Goal: Task Accomplishment & Management: Manage account settings

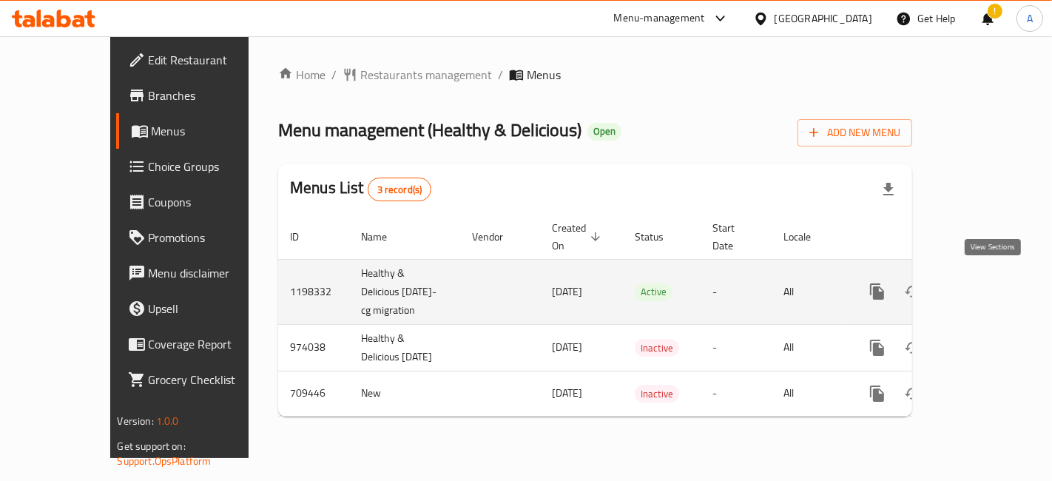
click at [984, 290] on icon "enhanced table" at bounding box center [984, 291] width 18 height 18
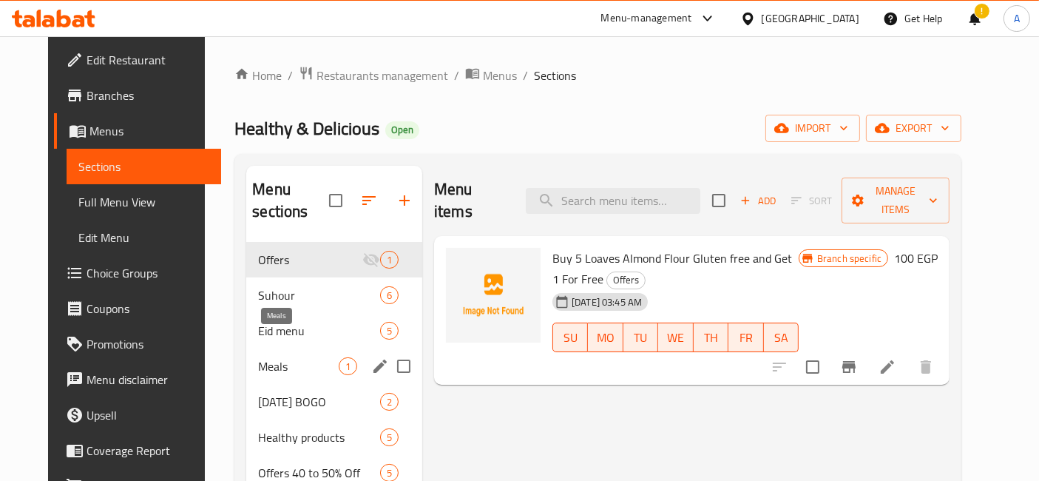
click at [325, 357] on span "Meals" at bounding box center [298, 366] width 81 height 18
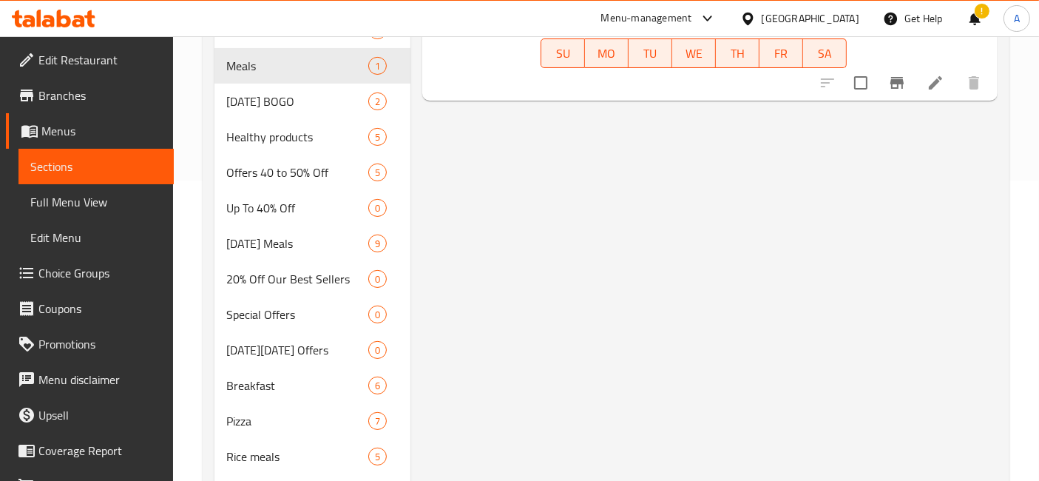
scroll to position [302, 0]
click at [282, 162] on span "Offers 40 to 50% Off" at bounding box center [276, 171] width 101 height 18
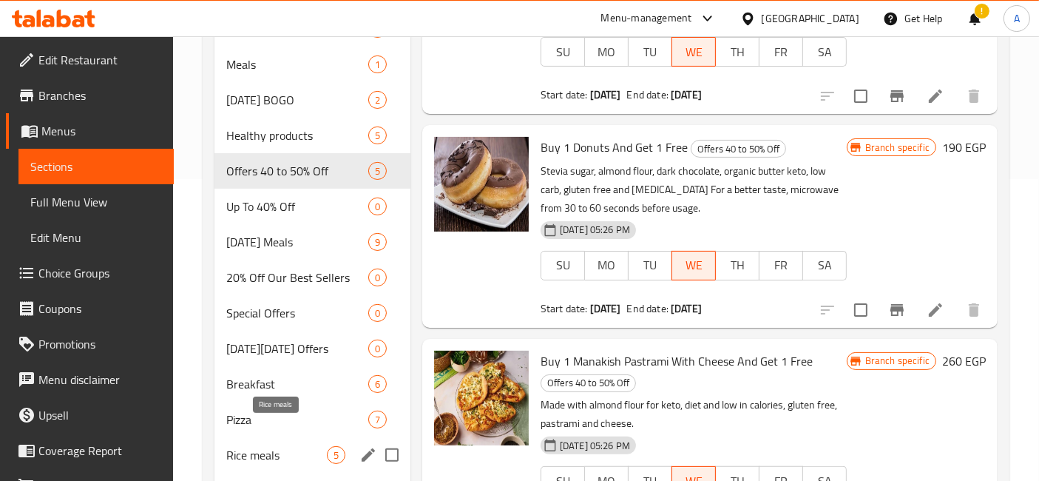
drag, startPoint x: 311, startPoint y: 434, endPoint x: 314, endPoint y: 426, distance: 8.9
click at [311, 446] on span "Rice meals" at bounding box center [276, 455] width 101 height 18
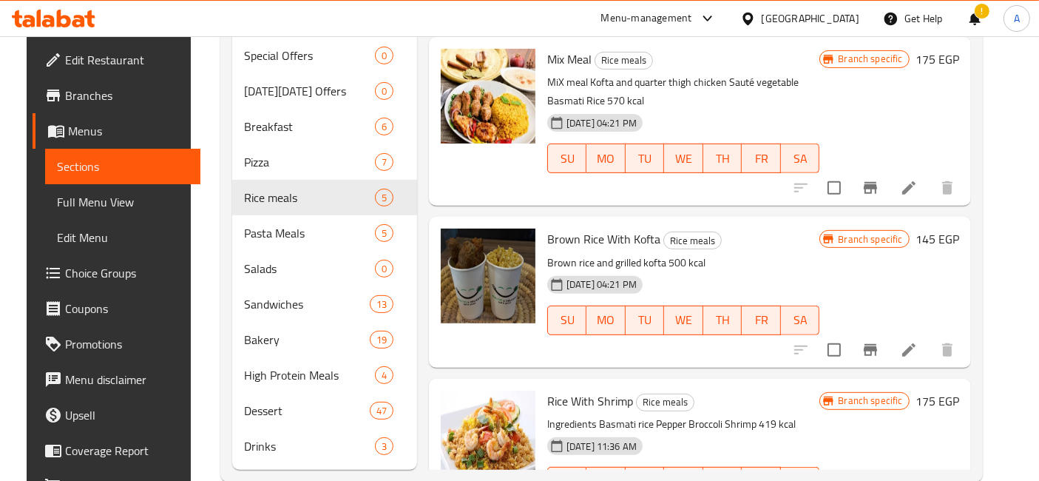
scroll to position [566, 0]
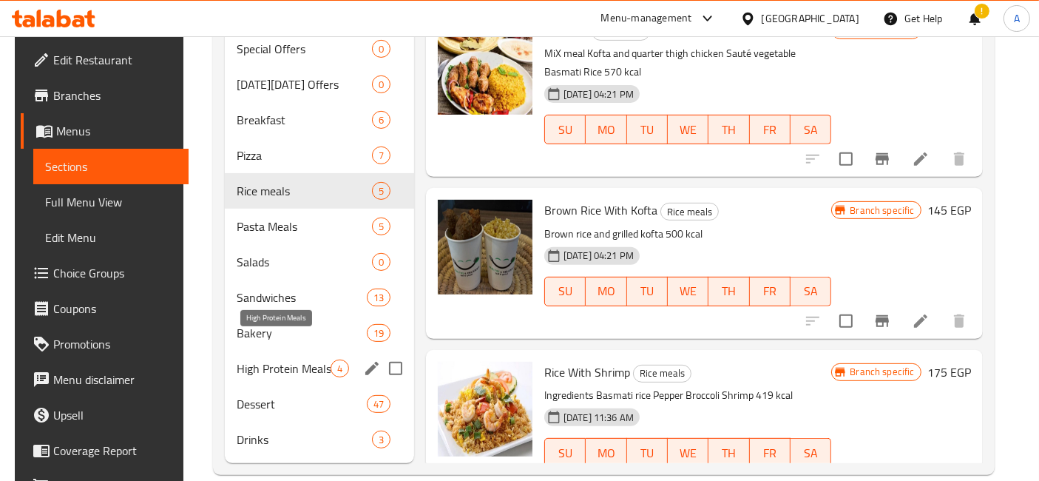
click at [285, 359] on span "High Protein Meals" at bounding box center [284, 368] width 94 height 18
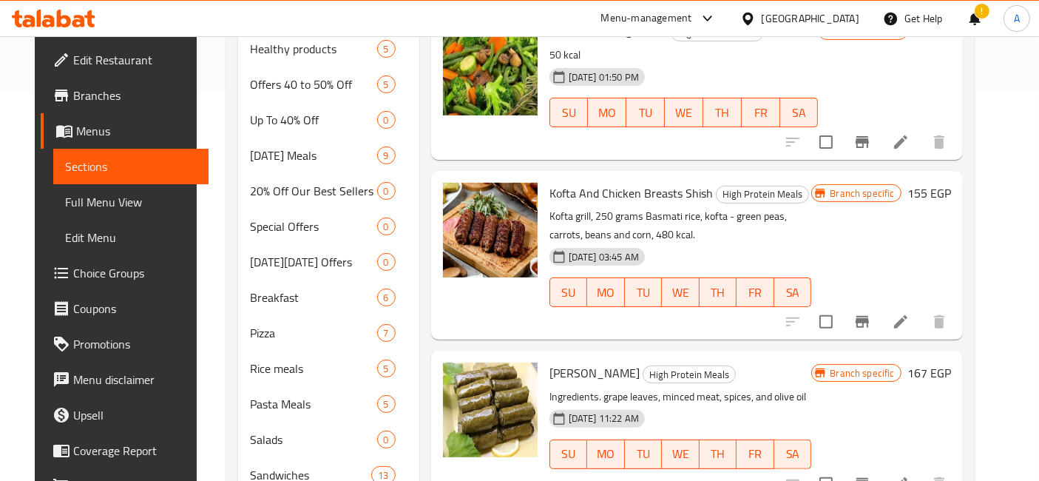
scroll to position [385, 0]
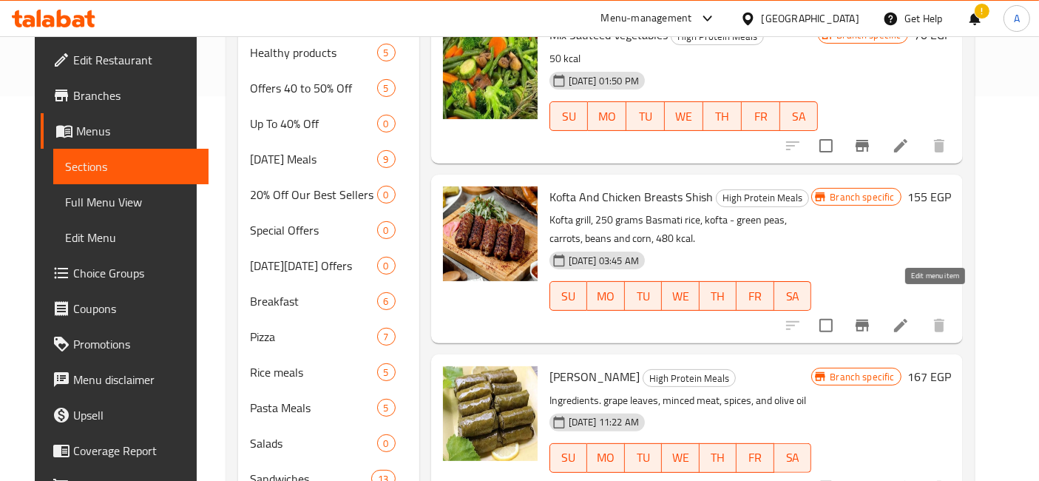
click at [910, 317] on icon at bounding box center [901, 326] width 18 height 18
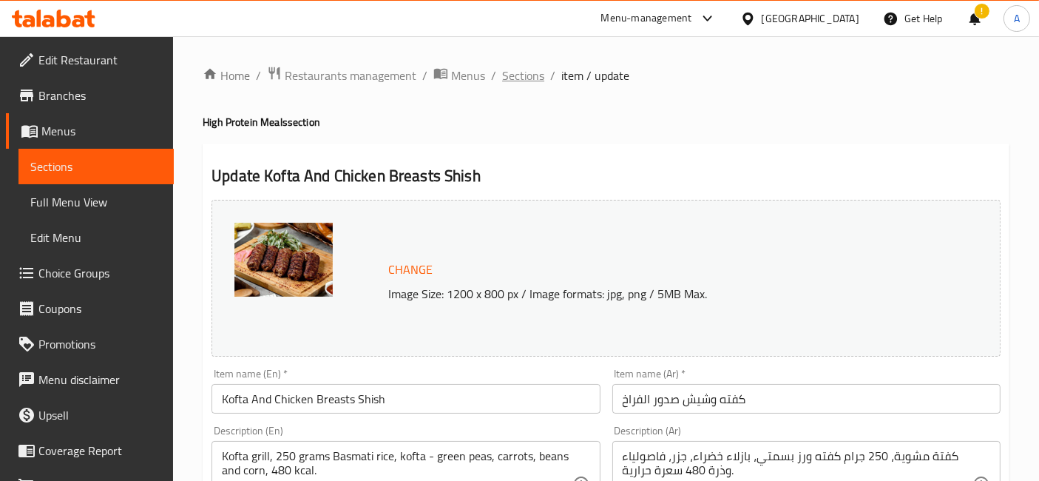
click at [516, 74] on span "Sections" at bounding box center [523, 76] width 42 height 18
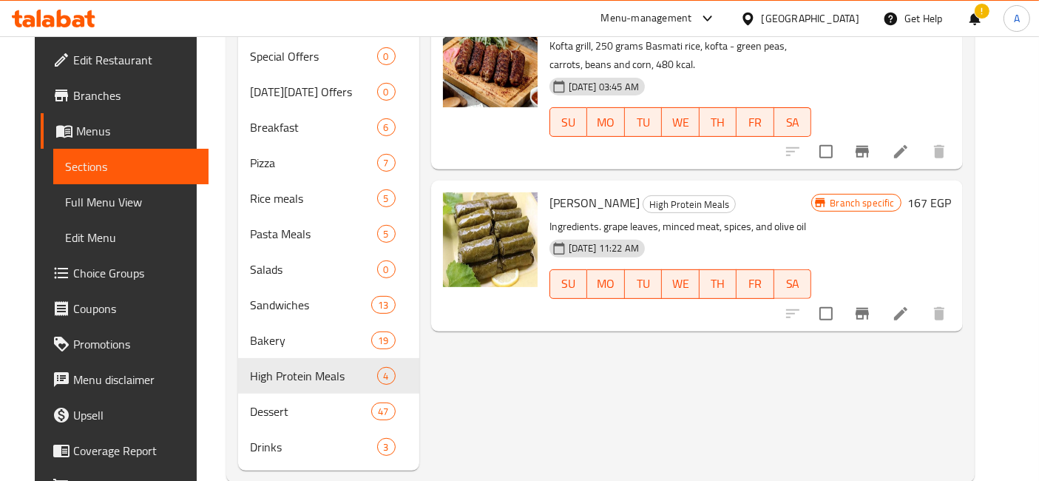
scroll to position [566, 0]
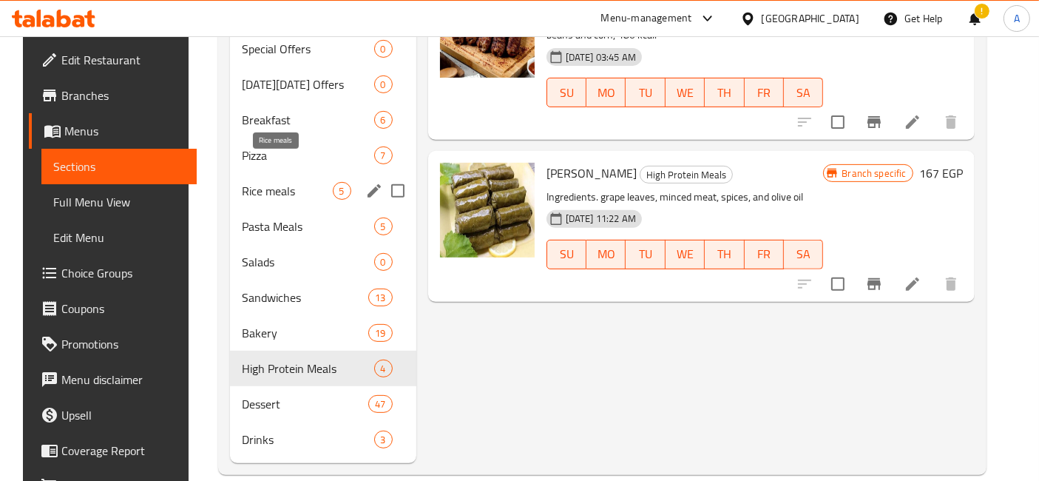
click at [294, 182] on span "Rice meals" at bounding box center [287, 191] width 91 height 18
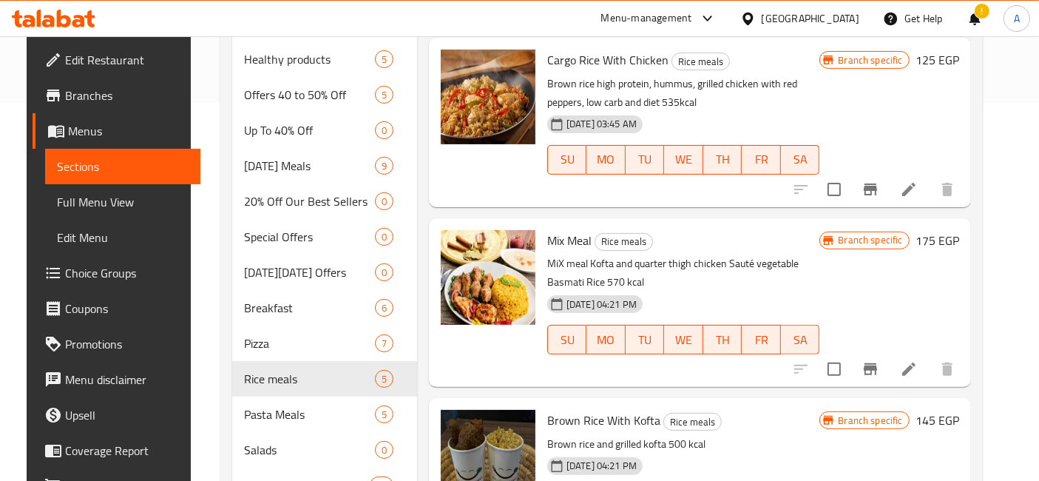
scroll to position [319, 0]
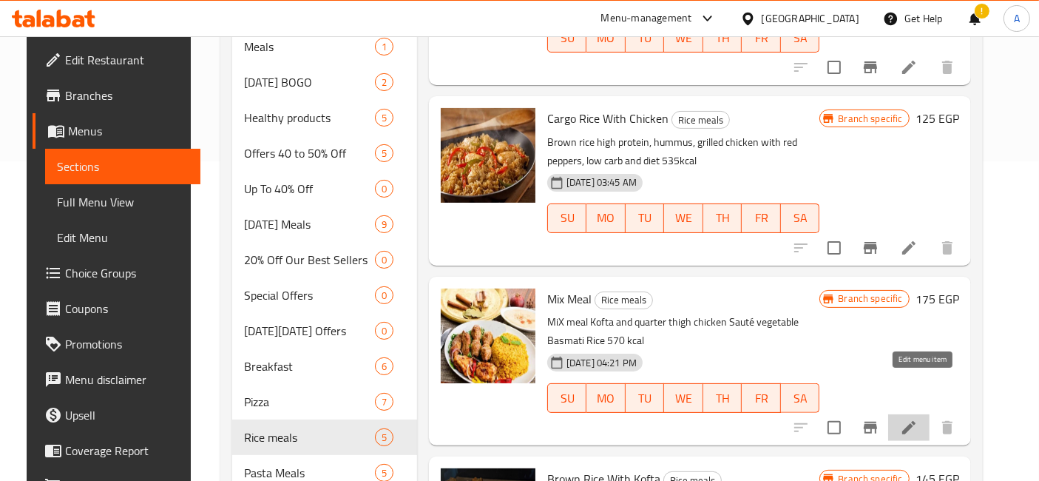
click at [915, 421] on icon at bounding box center [908, 427] width 13 height 13
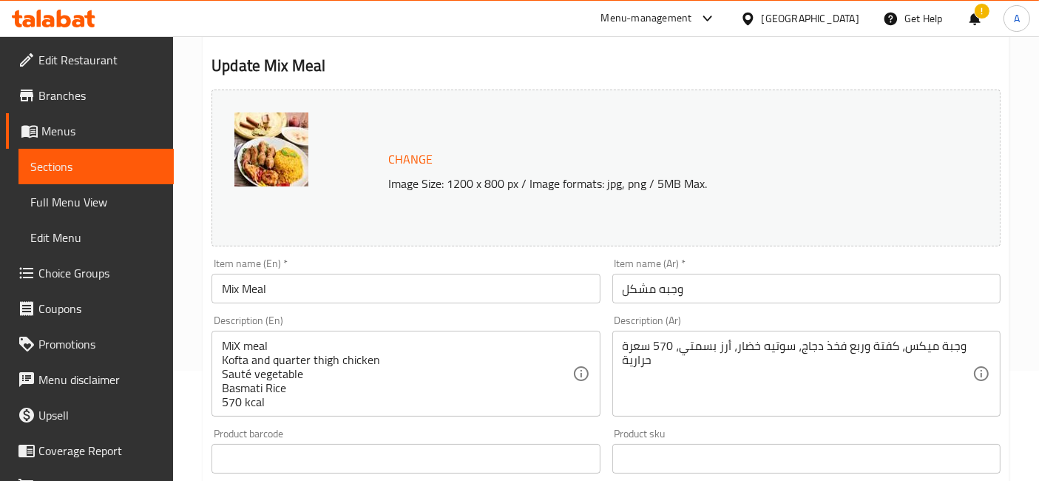
scroll to position [162, 0]
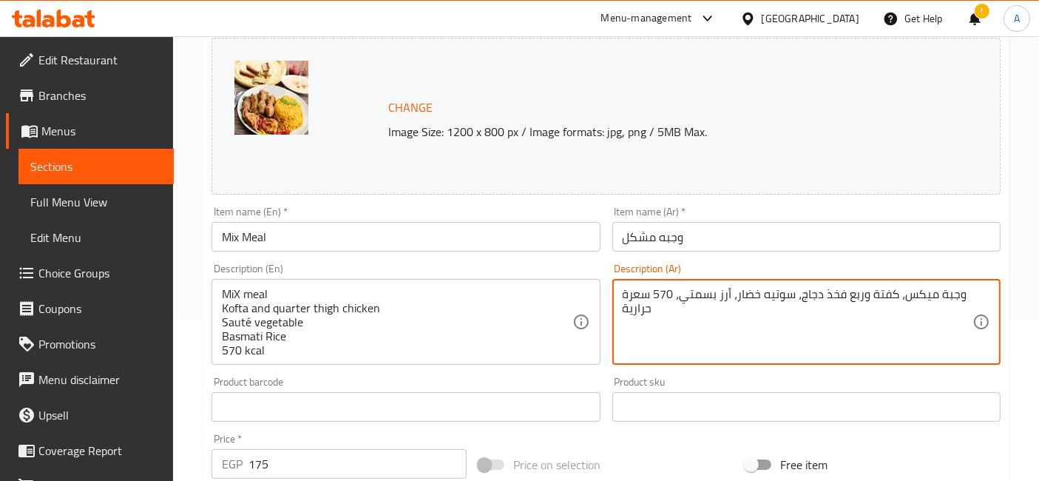
drag, startPoint x: 798, startPoint y: 292, endPoint x: 859, endPoint y: 296, distance: 61.5
paste textarea "يش الفراخ"
type textarea "وجبة ميكس، كفتة وشيش الفراخ، سوتيه خضار، أرز بسمتي، 570 سعرة حرارية"
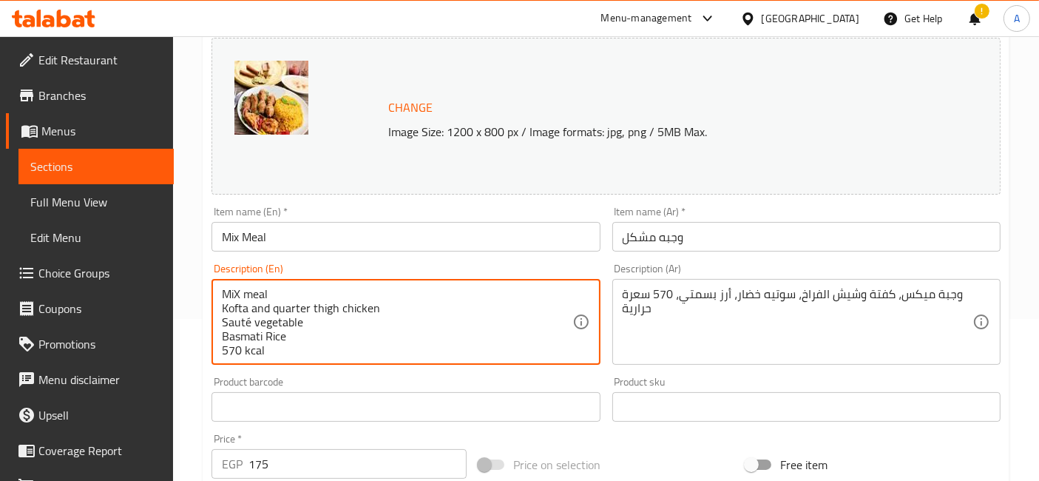
drag, startPoint x: 274, startPoint y: 304, endPoint x: 382, endPoint y: 309, distance: 108.1
click at [277, 316] on textarea "MiX meal Kofta and shish Chicken Sauté vegetable Basmati Rice 570 kcal" at bounding box center [397, 322] width 350 height 70
click at [278, 307] on textarea "MiX meal Kofta and shish Chicken Sauté vegetable Basmati Rice 570 kcal" at bounding box center [397, 322] width 350 height 70
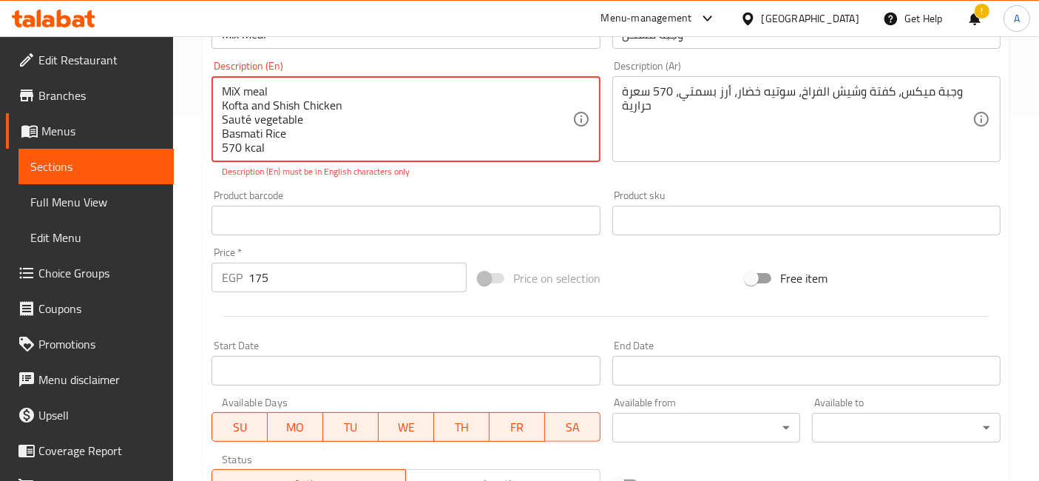
scroll to position [538, 0]
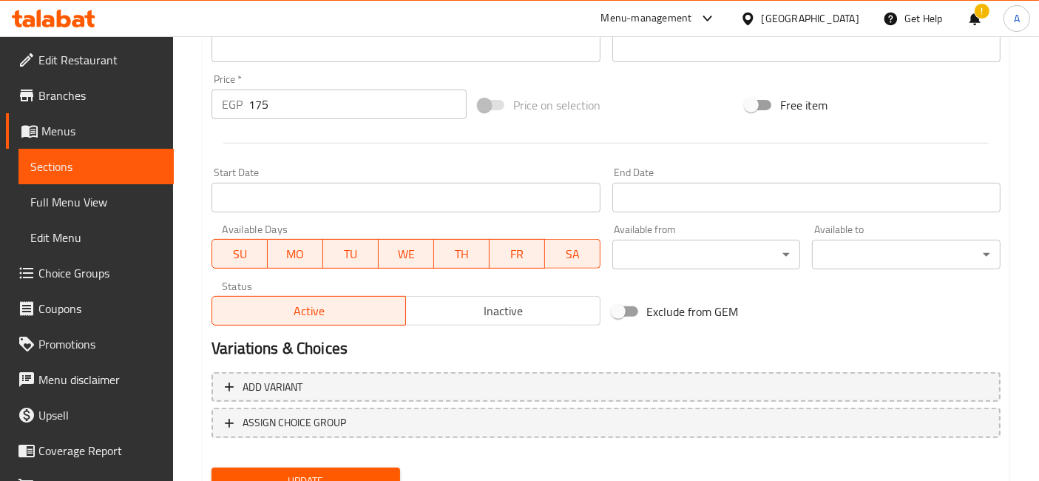
click at [319, 472] on span "Update" at bounding box center [305, 481] width 165 height 18
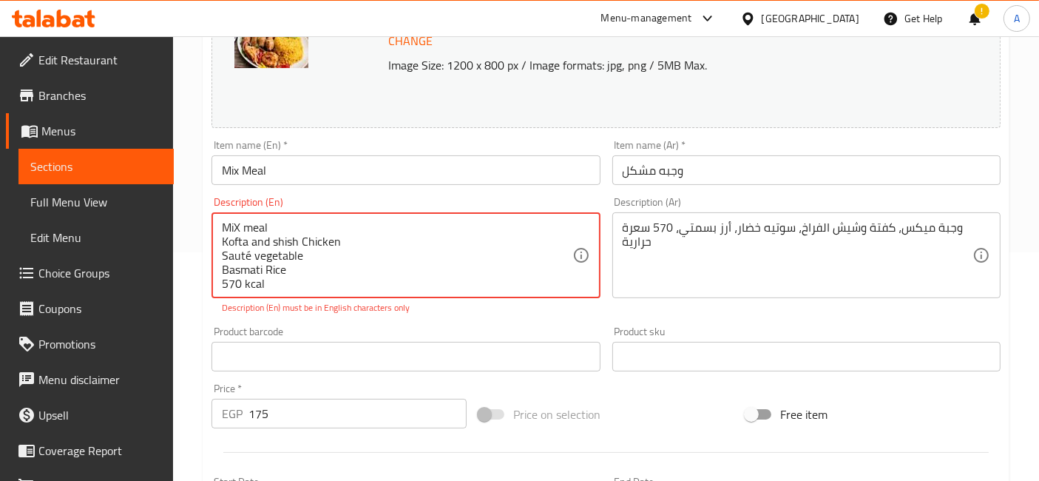
click at [308, 239] on textarea "MiX meal Kofta and shish Chicken Sauté vegetable Basmati Rice 570 kcal" at bounding box center [397, 255] width 350 height 70
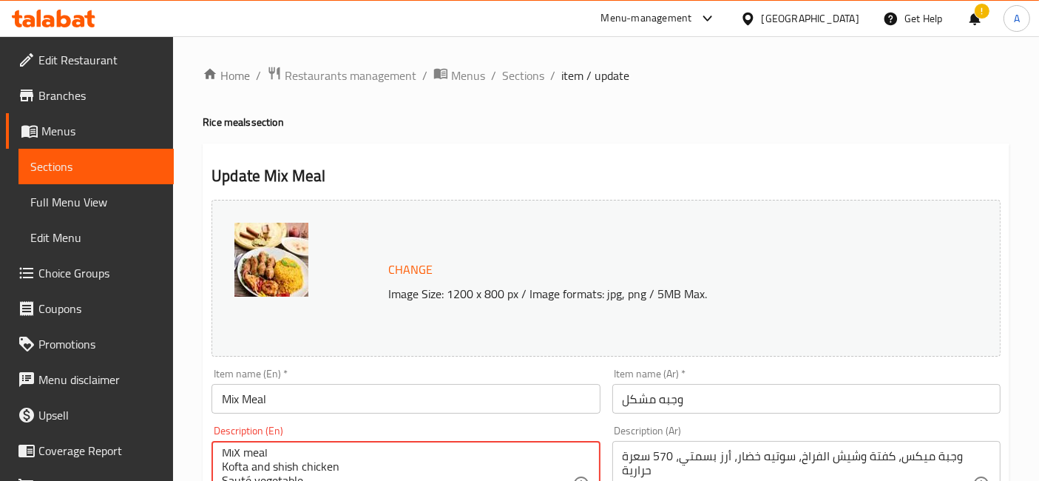
scroll to position [600, 0]
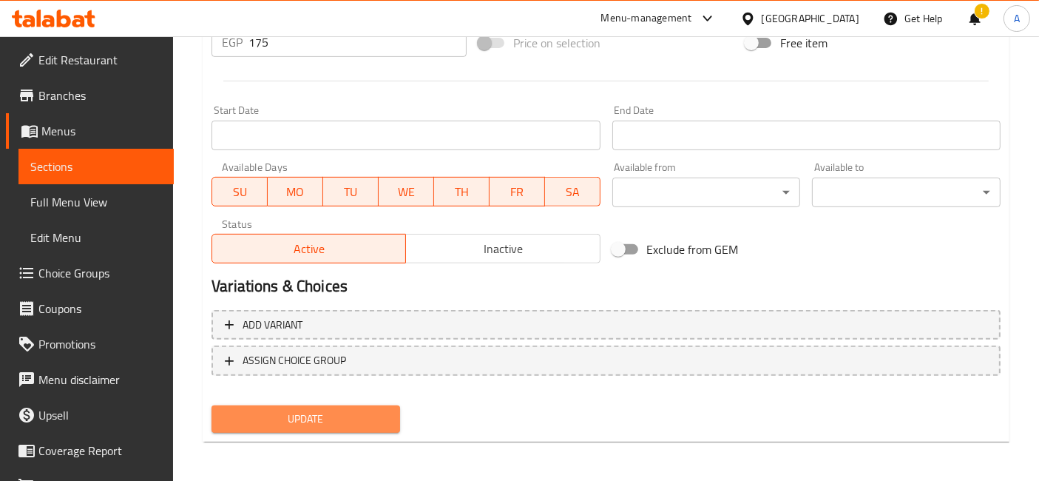
click at [335, 419] on span "Update" at bounding box center [305, 419] width 165 height 18
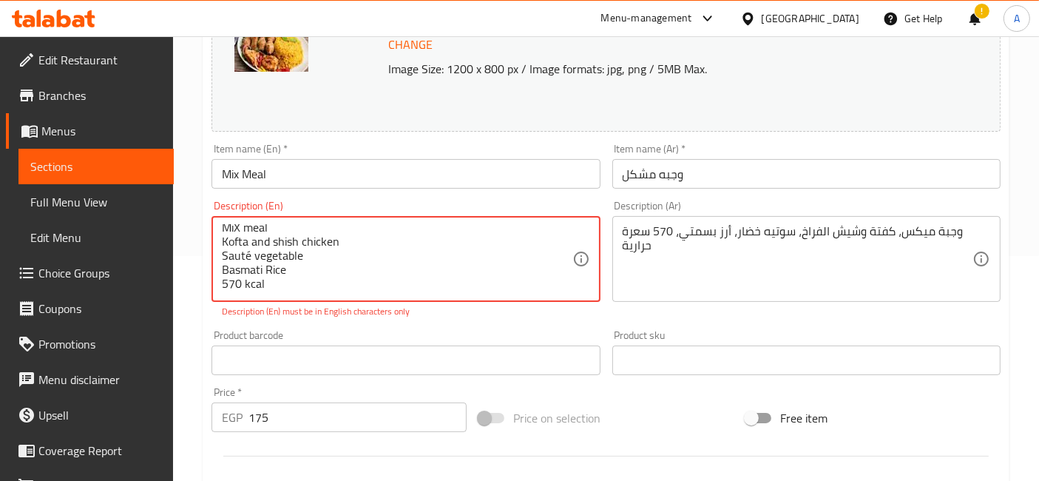
drag, startPoint x: 268, startPoint y: 281, endPoint x: 228, endPoint y: 291, distance: 41.1
click at [221, 288] on div "MiX meal Kofta and shish chicken Sauté vegetable Basmati Rice 570 kcal Descript…" at bounding box center [405, 259] width 388 height 86
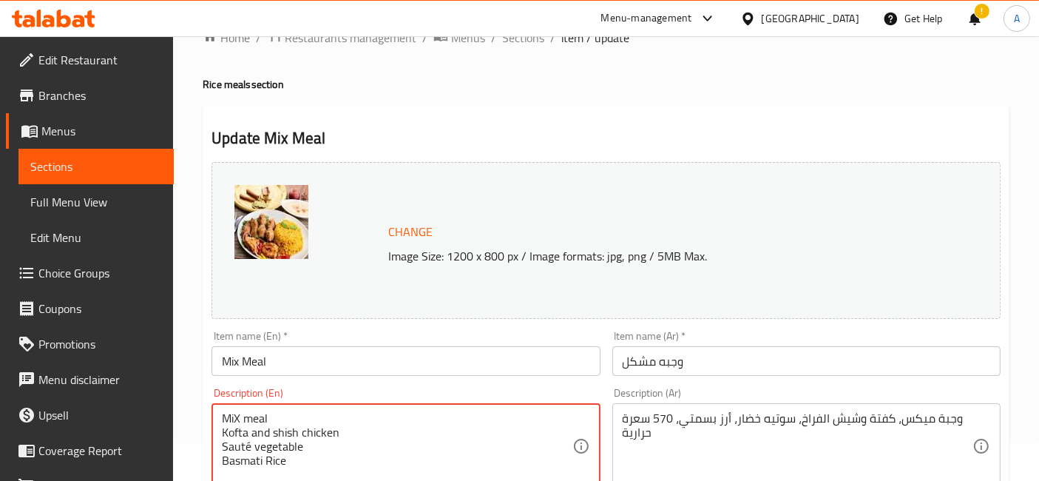
scroll to position [600, 0]
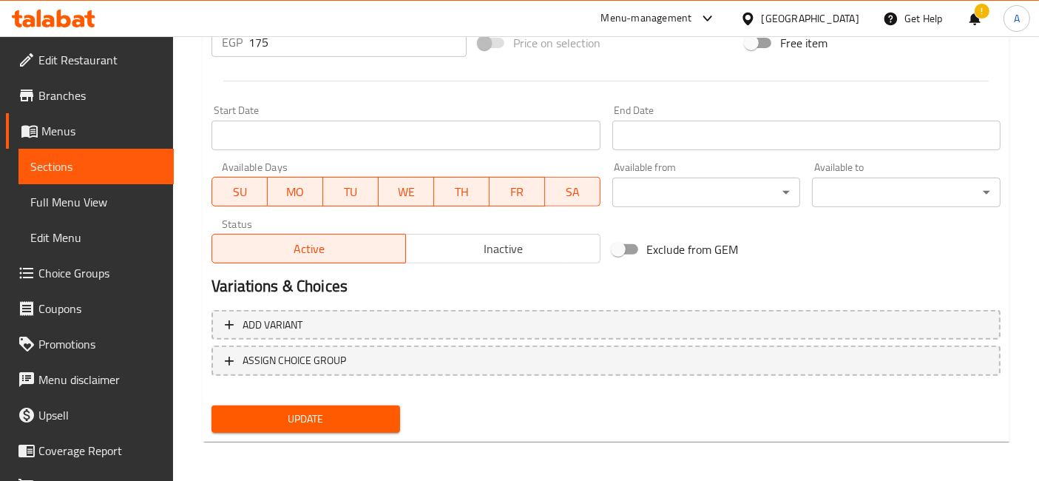
drag, startPoint x: 504, startPoint y: 414, endPoint x: 397, endPoint y: 412, distance: 107.2
click at [469, 408] on div "Update" at bounding box center [606, 418] width 801 height 39
click at [376, 415] on span "Update" at bounding box center [305, 419] width 165 height 18
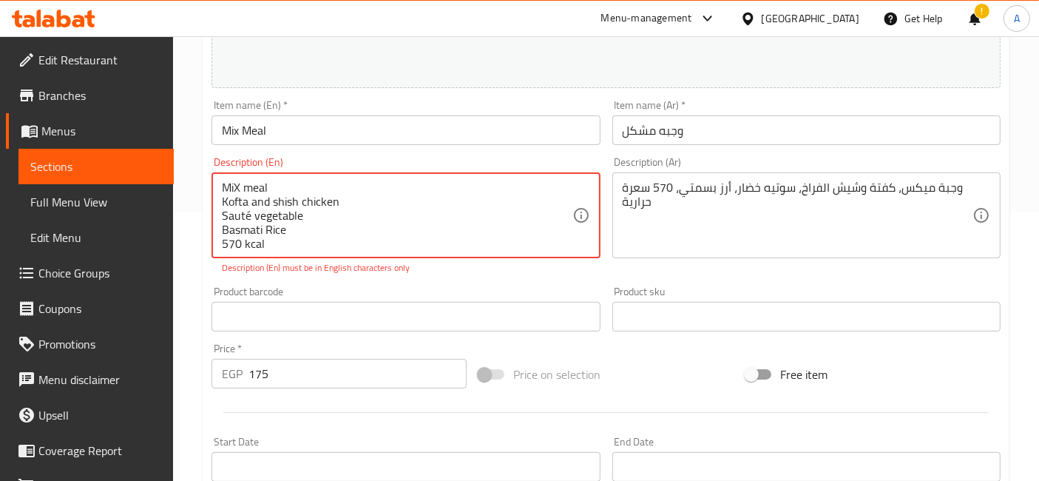
click at [342, 230] on textarea "MiX meal Kofta and shish chicken Sauté vegetable Basmati Rice 570 kcal" at bounding box center [397, 215] width 350 height 70
click at [410, 270] on p "Description (En) must be in English characters only" at bounding box center [406, 267] width 368 height 13
click at [450, 271] on p "Description (En) must be in English characters only" at bounding box center [406, 267] width 368 height 13
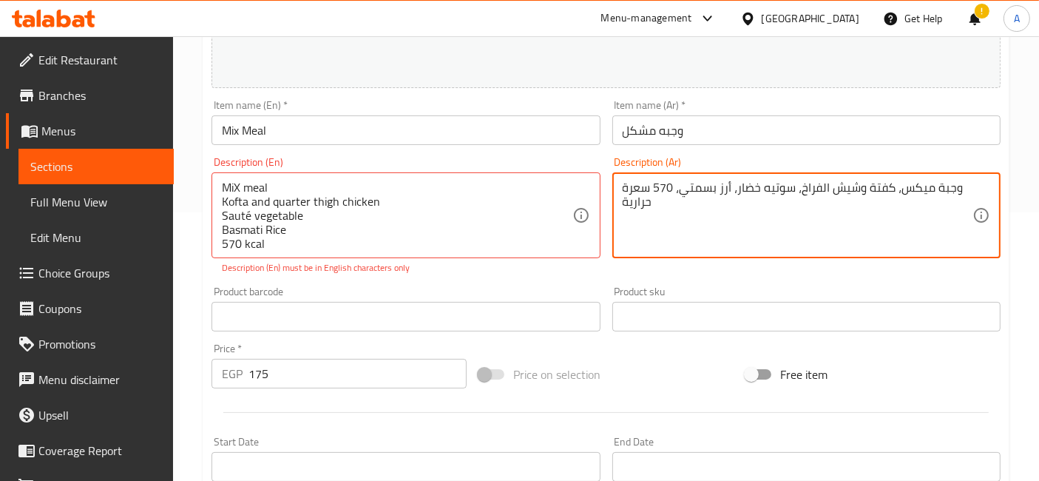
drag, startPoint x: 644, startPoint y: 201, endPoint x: 958, endPoint y: 195, distance: 313.6
click at [923, 181] on textarea "وجبة ميكس، كفتة وشيش الفراخ، سوتيه خضار، أرز بسمتي، 570 سعرة حرارية" at bounding box center [798, 215] width 350 height 70
click at [921, 185] on textarea "وجبة ميكس، كفتة وشيش الفراخ، سوتيه خضار، أرز بسمتي، 570 سعرة حرارية" at bounding box center [798, 215] width 350 height 70
click at [920, 183] on textarea "وجبة ميكس، كفتة وشيش الفراخ، سوتيه خضار، أرز بسمتي، 570 سعرة حرارية" at bounding box center [798, 215] width 350 height 70
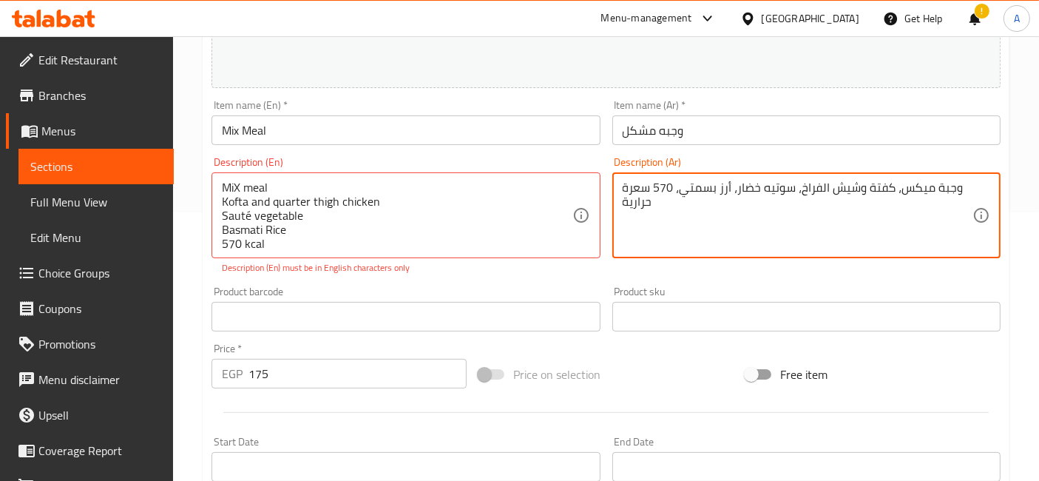
click at [920, 183] on textarea "وجبة ميكس، كفتة وشيش الفراخ، سوتيه خضار، أرز بسمتي، 570 سعرة حرارية" at bounding box center [798, 215] width 350 height 70
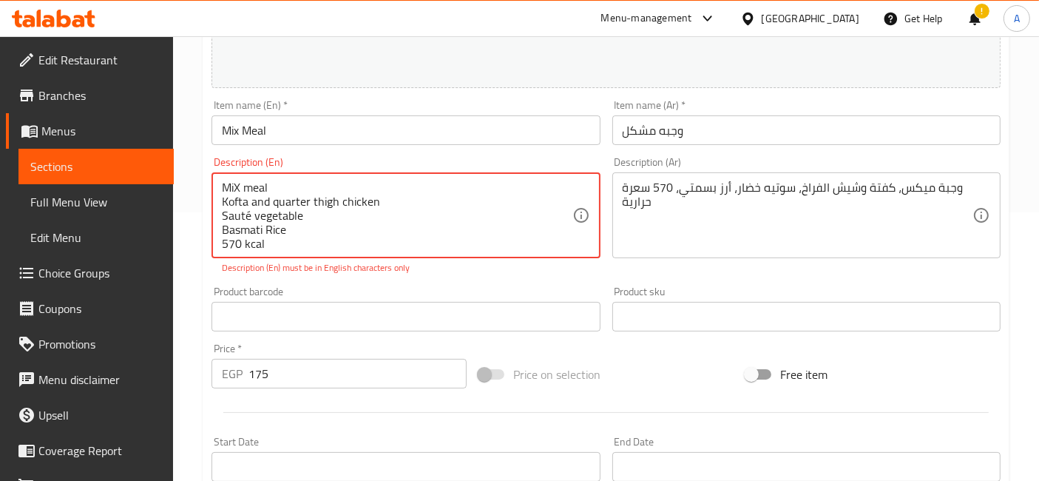
drag, startPoint x: 280, startPoint y: 246, endPoint x: 214, endPoint y: 183, distance: 91.0
paste textarea "xed meal, kofta and chicken shish, sauteed vegetables, basmati rice, 570 calori…"
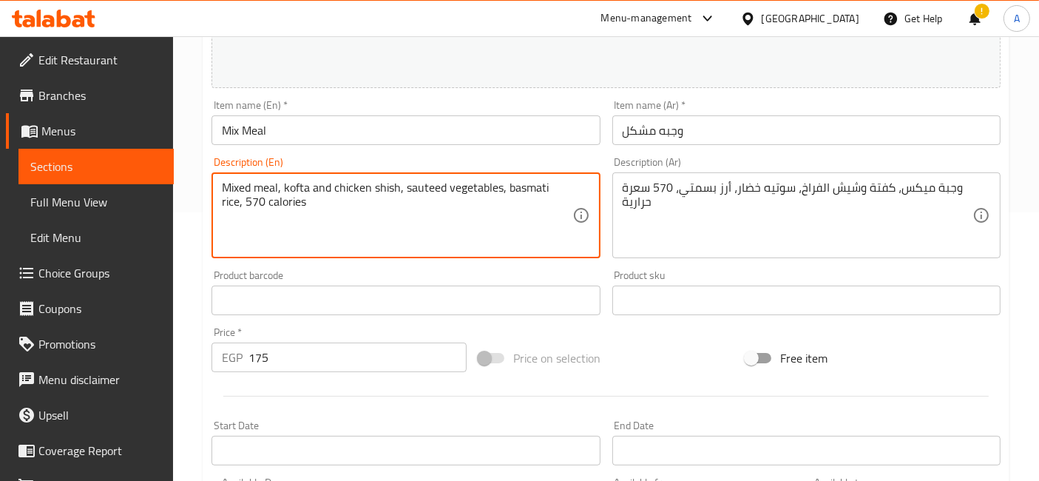
scroll to position [583, 0]
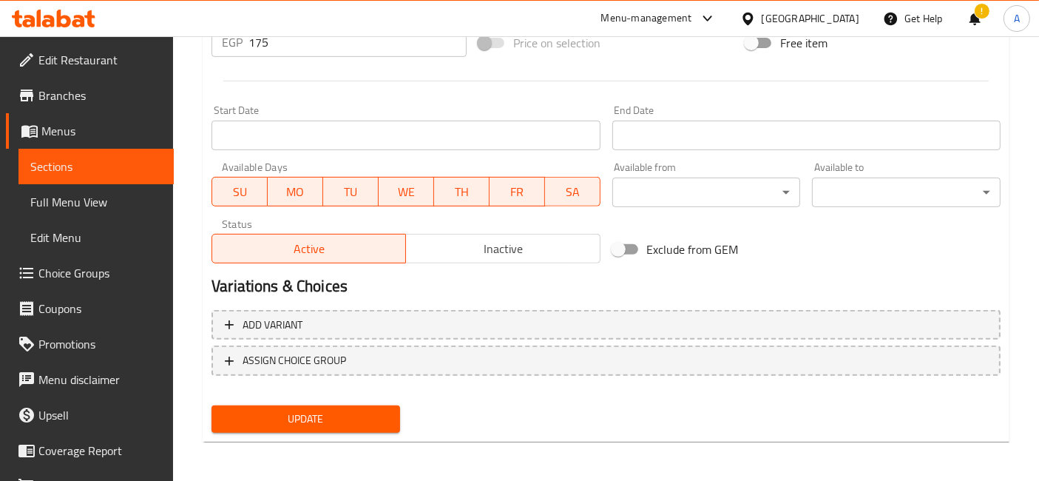
click at [316, 417] on span "Update" at bounding box center [305, 419] width 165 height 18
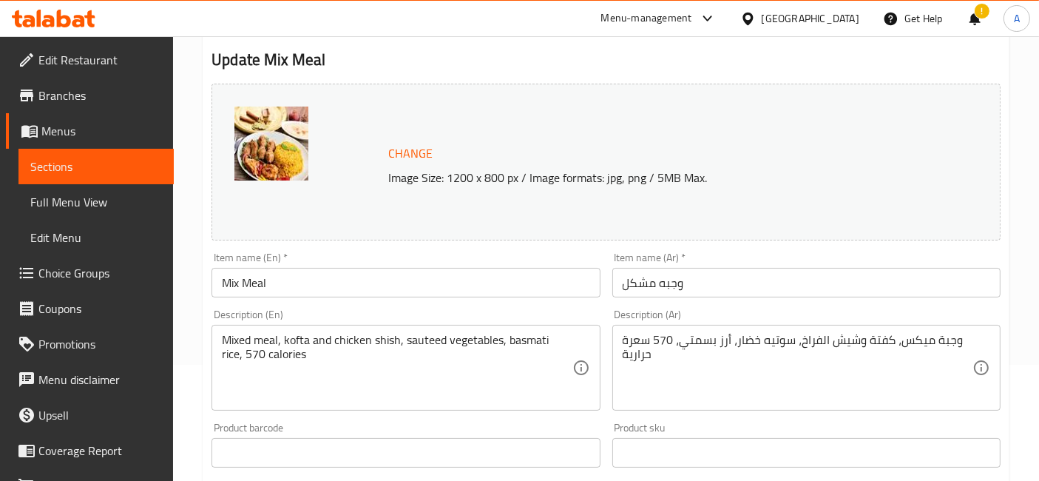
scroll to position [122, 0]
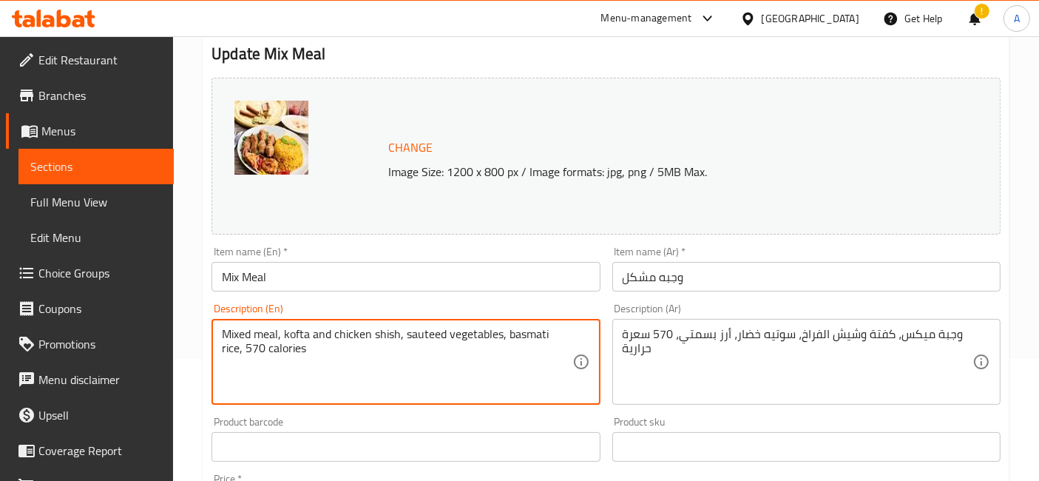
drag, startPoint x: 405, startPoint y: 333, endPoint x: 507, endPoint y: 341, distance: 101.6
type textarea "Mixed meal, kofta and chicken shish, basmati rice, 570 calories"
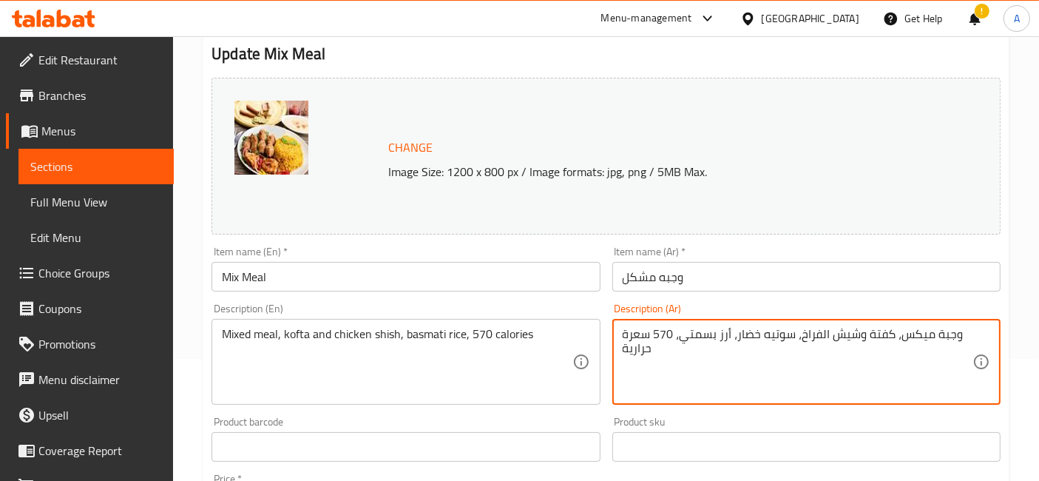
drag, startPoint x: 796, startPoint y: 336, endPoint x: 737, endPoint y: 336, distance: 59.9
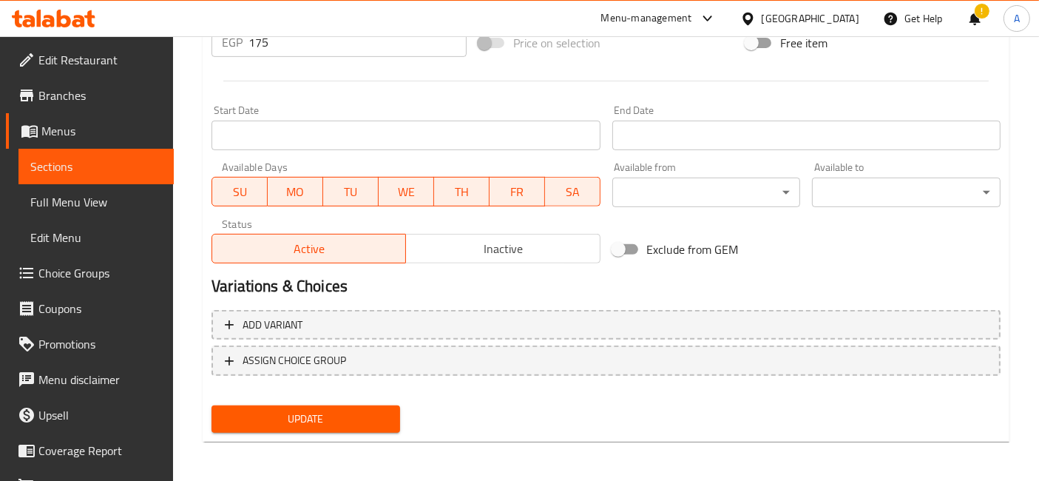
type textarea "وجبة ميكس، كفتة وشيش الفراخ، أرز بسمتي، 570 سعرة حرارية"
click at [306, 427] on button "Update" at bounding box center [305, 418] width 189 height 27
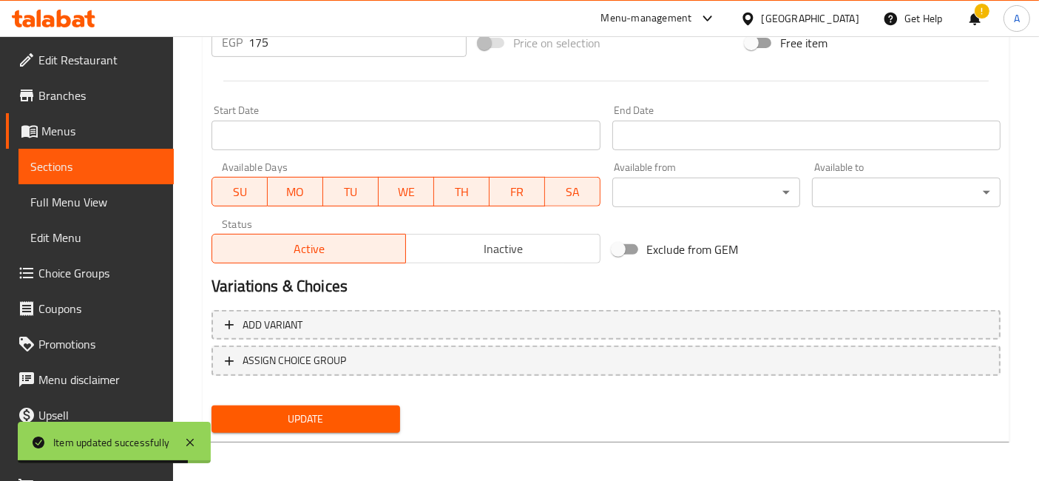
scroll to position [0, 0]
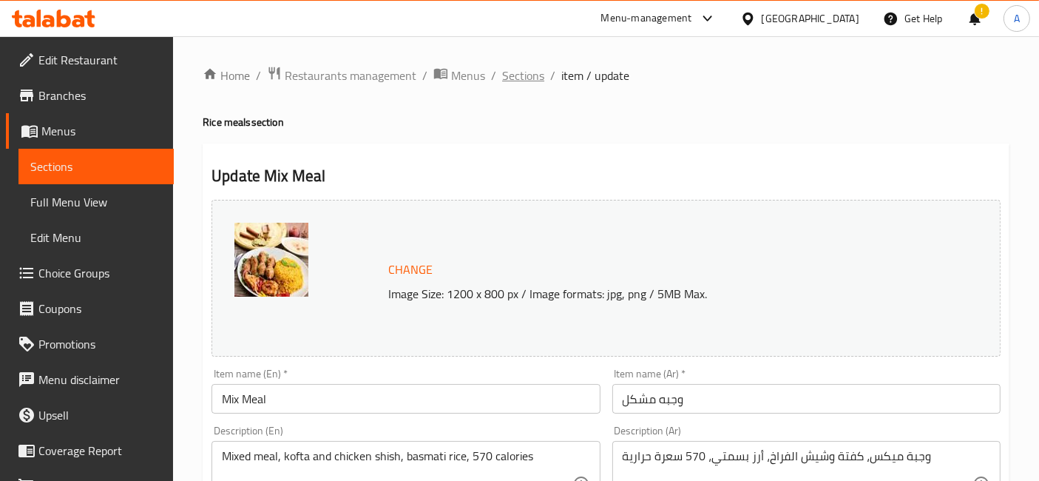
click at [518, 78] on span "Sections" at bounding box center [523, 76] width 42 height 18
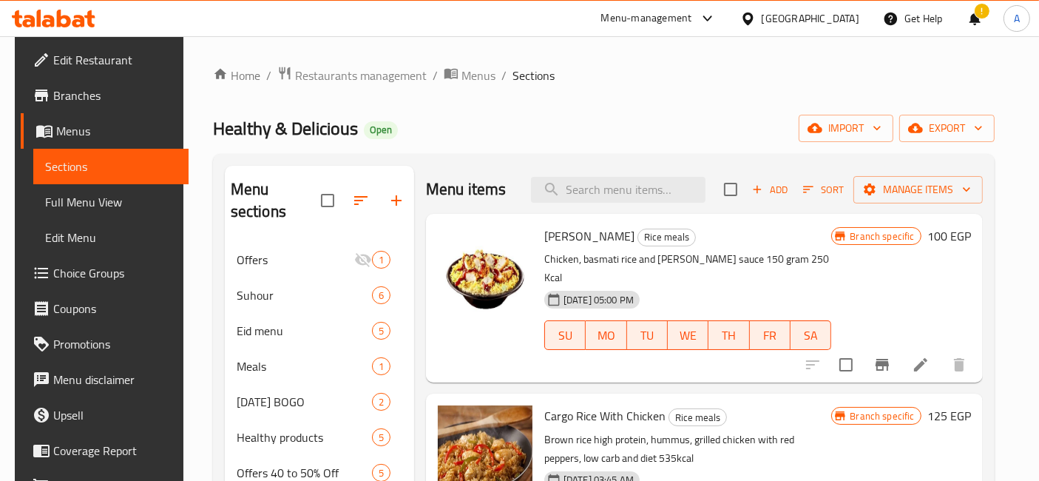
scroll to position [566, 0]
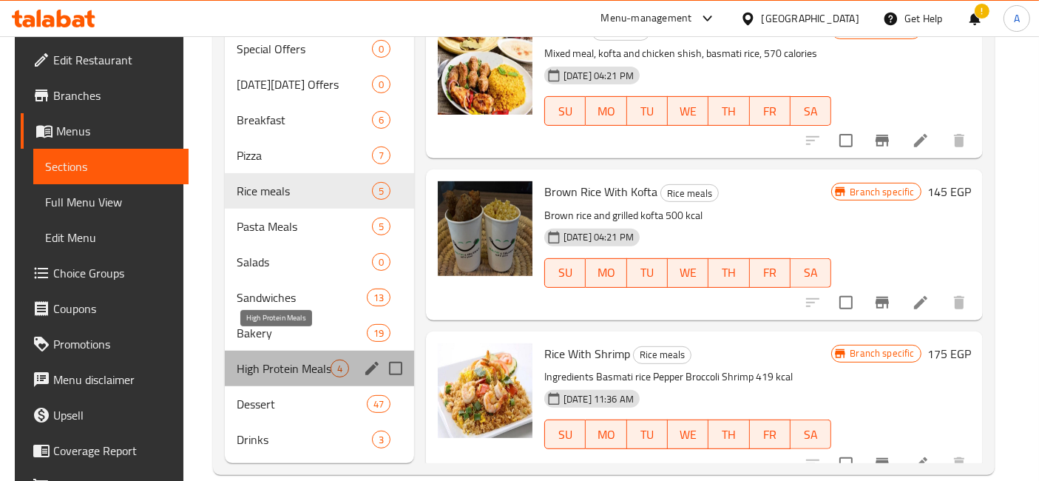
click at [291, 359] on span "High Protein Meals" at bounding box center [284, 368] width 94 height 18
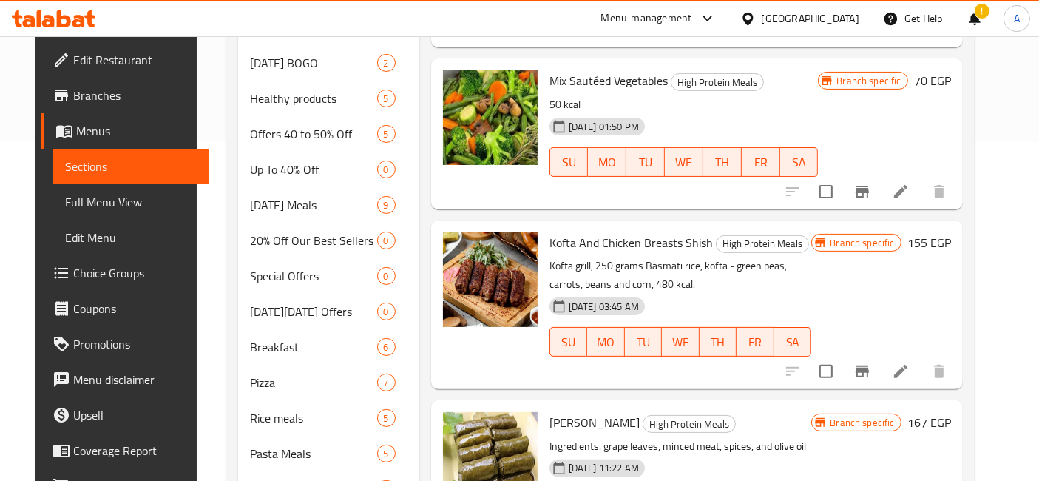
scroll to position [329, 0]
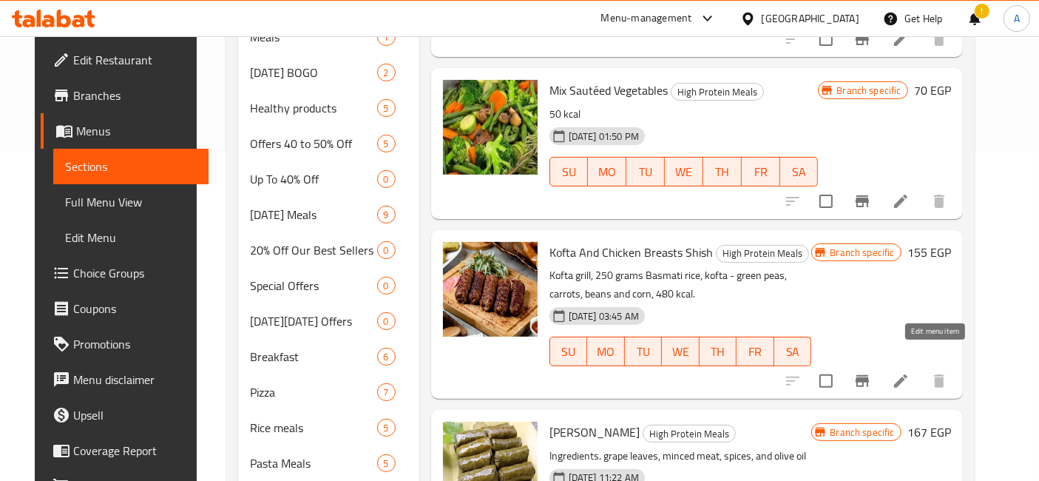
click at [910, 372] on icon at bounding box center [901, 381] width 18 height 18
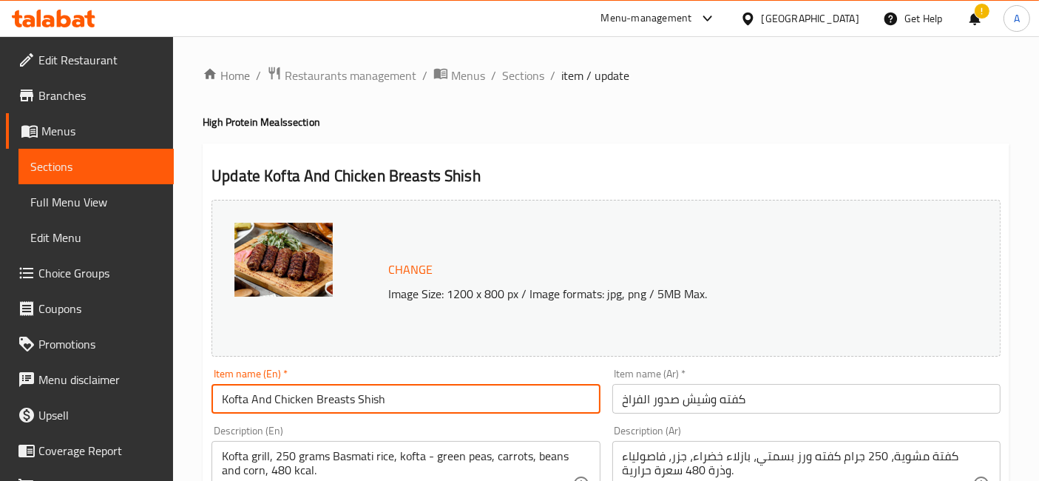
drag, startPoint x: 396, startPoint y: 399, endPoint x: 252, endPoint y: 399, distance: 143.5
click at [252, 399] on input "Kofta And Chicken Breasts Shish" at bounding box center [405, 399] width 388 height 30
type input "Kofta Grill"
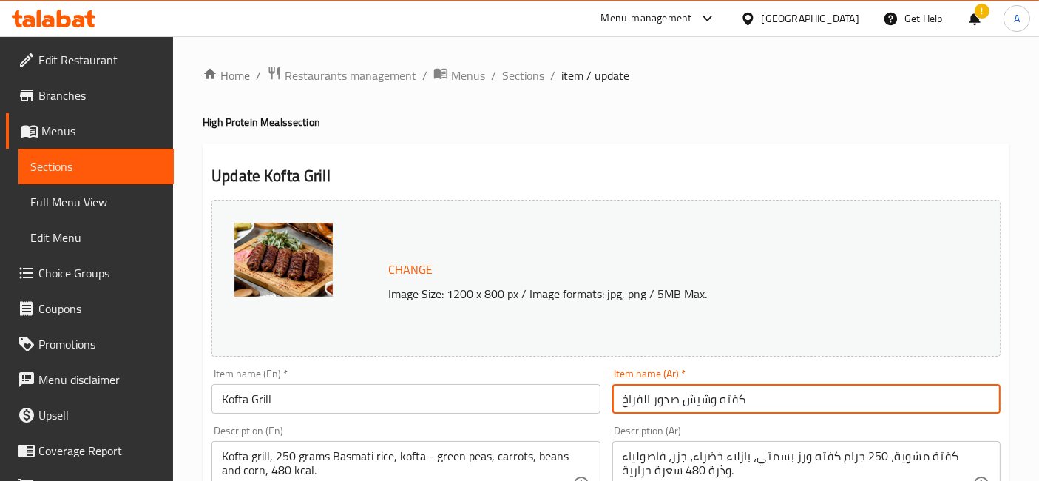
click at [711, 399] on input "كفته وشيش صدور الفراخ" at bounding box center [806, 399] width 388 height 30
drag, startPoint x: 714, startPoint y: 402, endPoint x: 608, endPoint y: 389, distance: 107.3
click at [608, 389] on div "Item name (Ar)   * كفته وشيش صدور الفراخ Item name (Ar) *" at bounding box center [806, 390] width 400 height 57
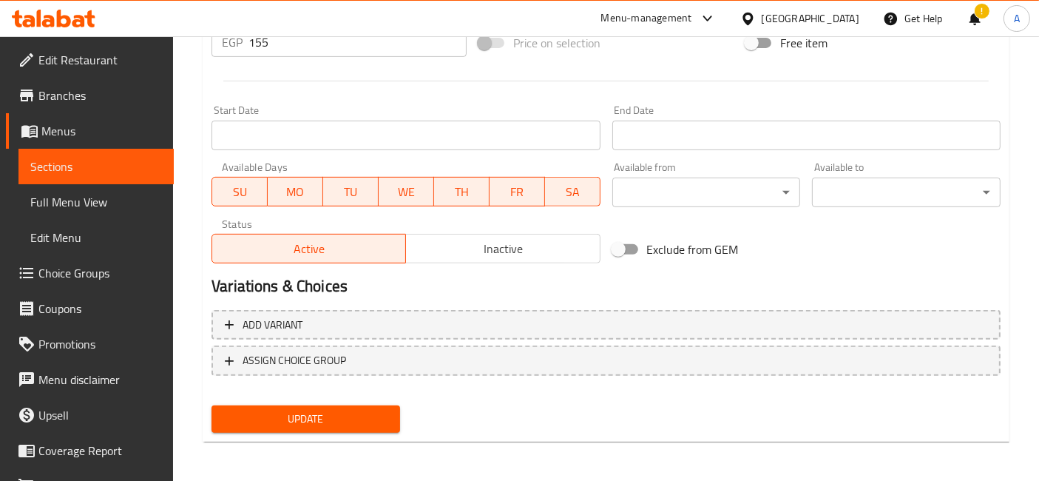
type input "كفته مشوى"
click at [336, 416] on span "Update" at bounding box center [305, 419] width 165 height 18
